Goal: Transaction & Acquisition: Obtain resource

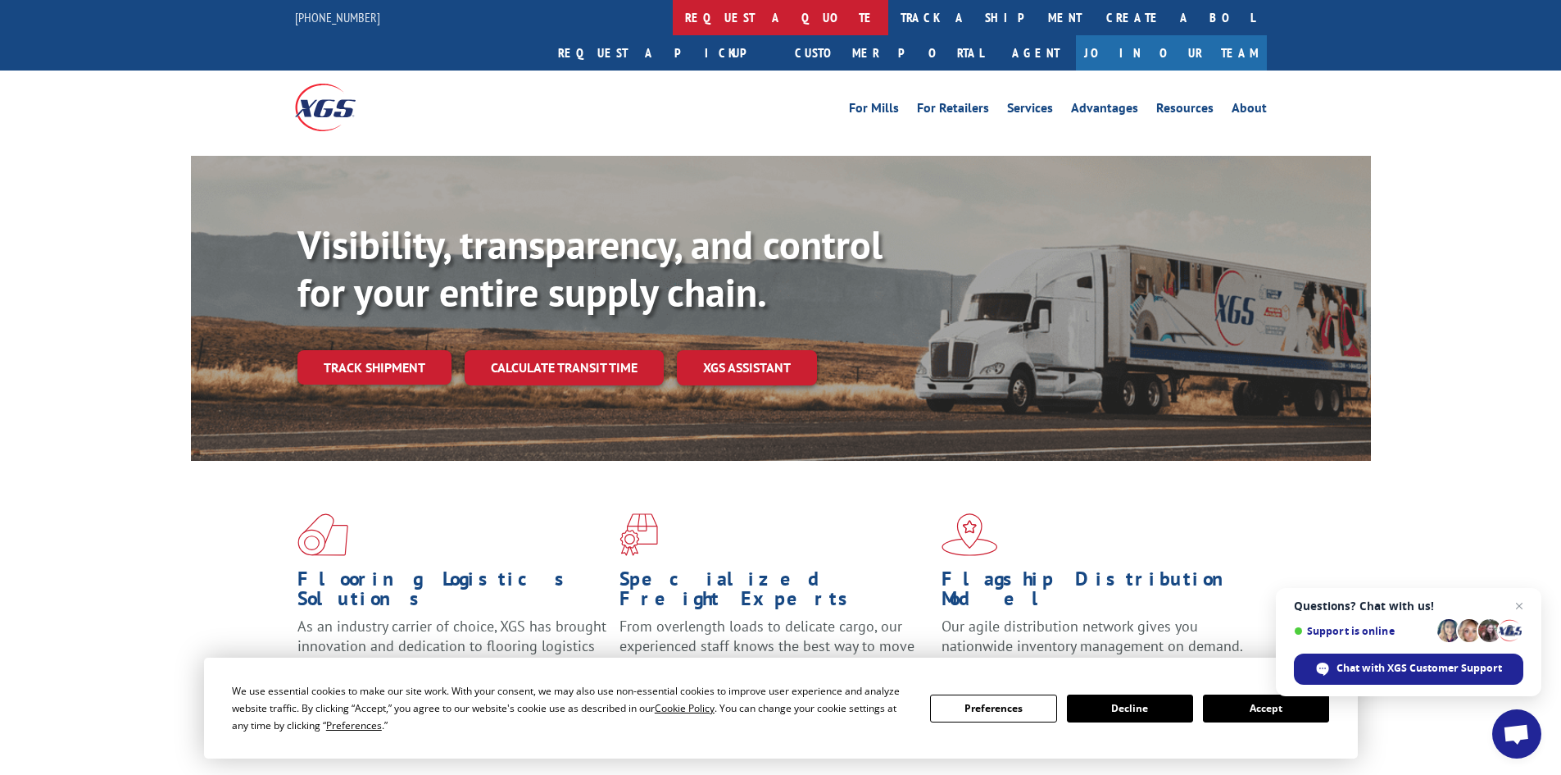
click at [673, 18] on link "request a quote" at bounding box center [781, 17] width 216 height 35
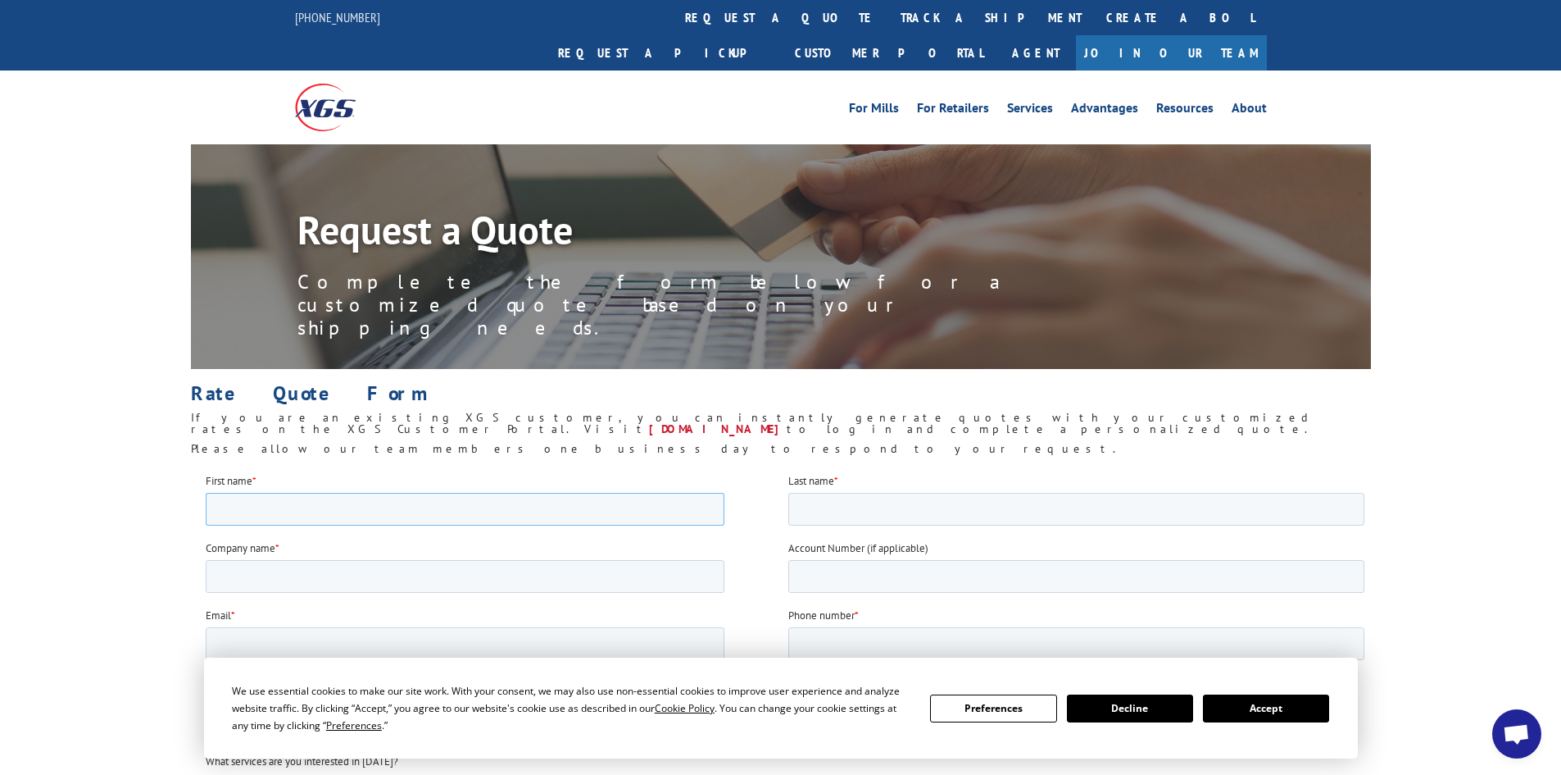
click at [305, 501] on input "First name *" at bounding box center [464, 508] width 519 height 33
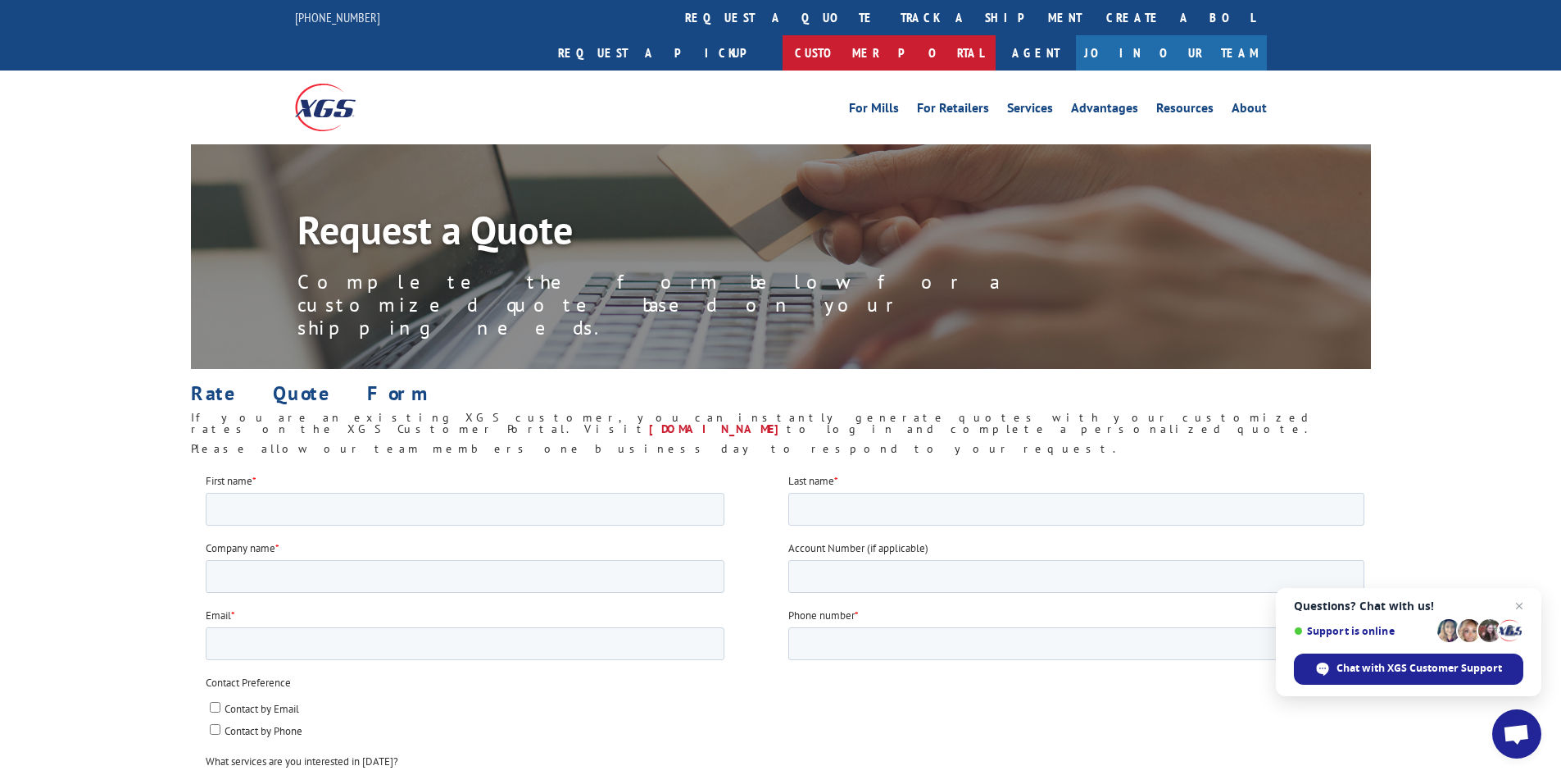
click at [996, 35] on link "Customer Portal" at bounding box center [889, 52] width 213 height 35
